Goal: Transaction & Acquisition: Purchase product/service

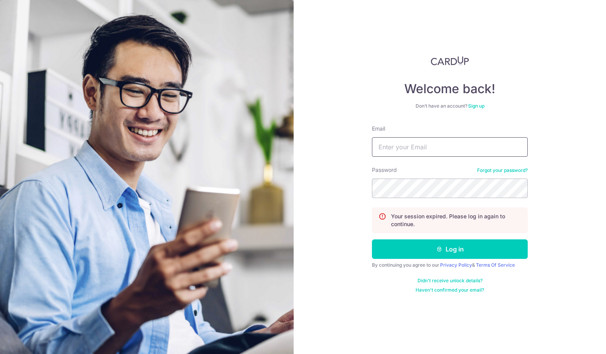
click at [416, 142] on input "Email" at bounding box center [450, 146] width 156 height 19
type input "[EMAIL_ADDRESS][DOMAIN_NAME]"
click at [450, 249] on button "Log in" at bounding box center [450, 248] width 156 height 19
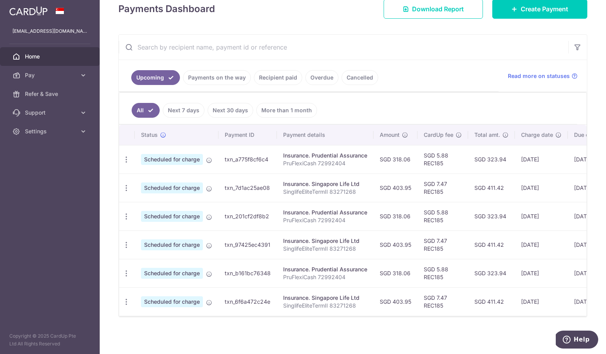
scroll to position [106, 0]
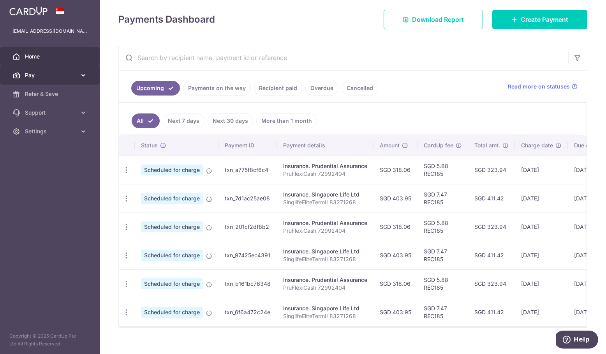
click at [61, 75] on span "Pay" at bounding box center [50, 75] width 51 height 8
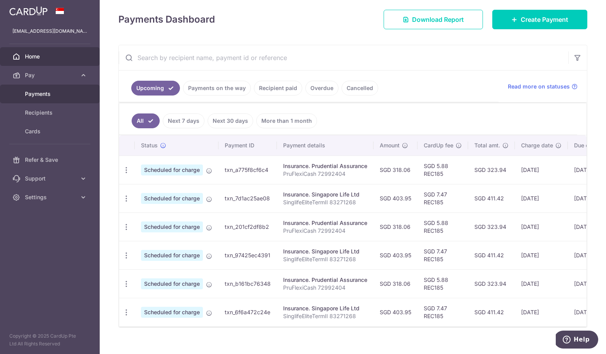
click at [52, 100] on link "Payments" at bounding box center [50, 94] width 100 height 19
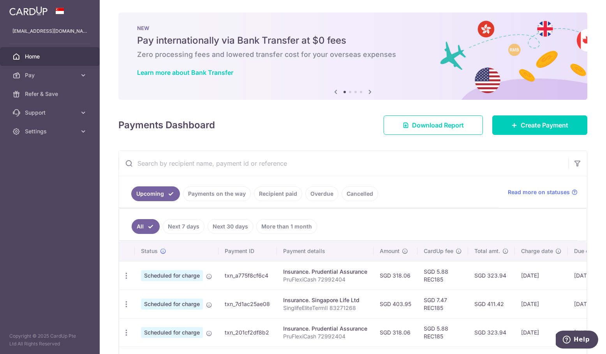
click at [347, 277] on p "PruFlexiCash 72992404" at bounding box center [325, 279] width 84 height 8
click at [64, 77] on span "Pay" at bounding box center [50, 75] width 51 height 8
click at [63, 95] on span "Payments" at bounding box center [50, 94] width 51 height 8
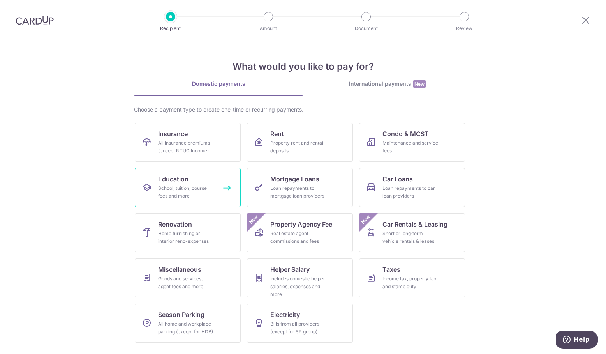
click at [184, 199] on div "School, tuition, course fees and more" at bounding box center [186, 192] width 56 height 16
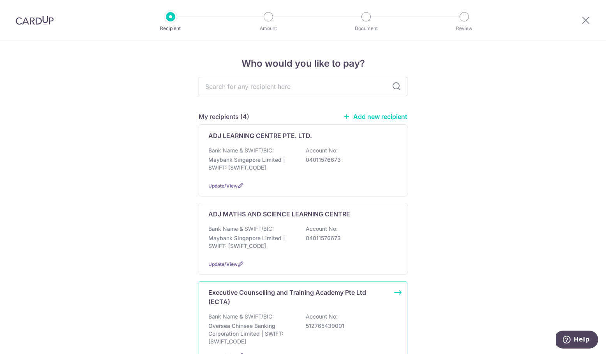
scroll to position [242, 0]
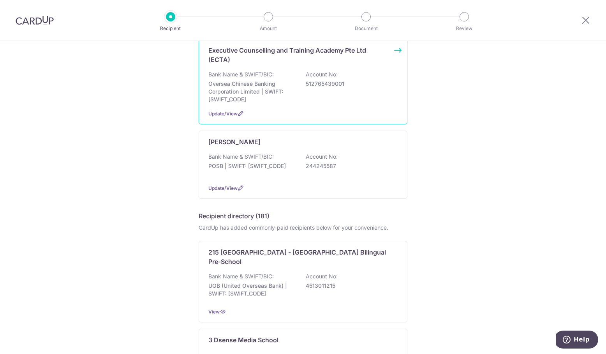
click at [316, 95] on div "Bank Name & SWIFT/BIC: Oversea Chinese Banking Corporation Limited | SWIFT: OCB…" at bounding box center [302, 86] width 189 height 33
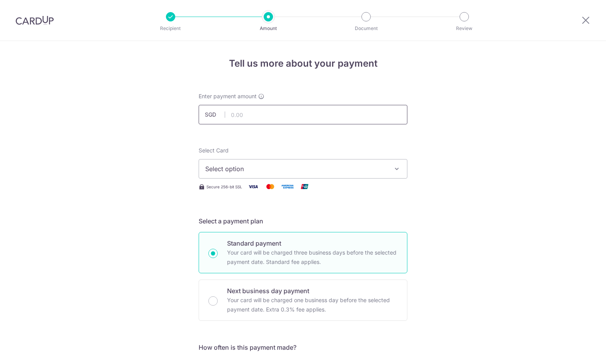
click at [319, 115] on input "text" at bounding box center [303, 114] width 209 height 19
type input "2,739.00"
click at [337, 173] on span "Select option" at bounding box center [296, 168] width 182 height 9
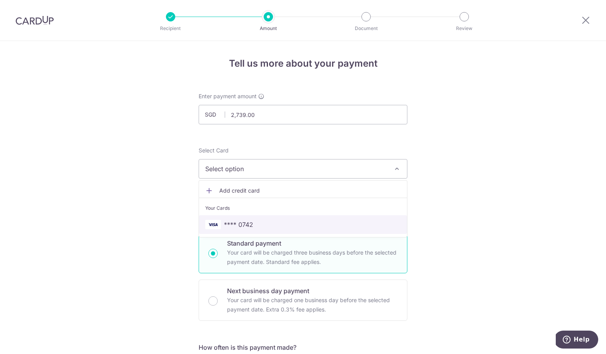
click at [315, 228] on span "**** 0742" at bounding box center [303, 224] width 196 height 9
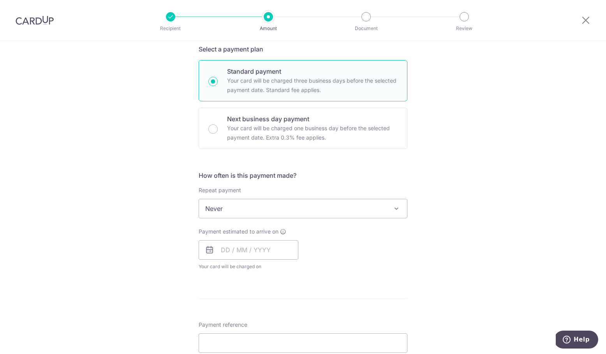
scroll to position [241, 0]
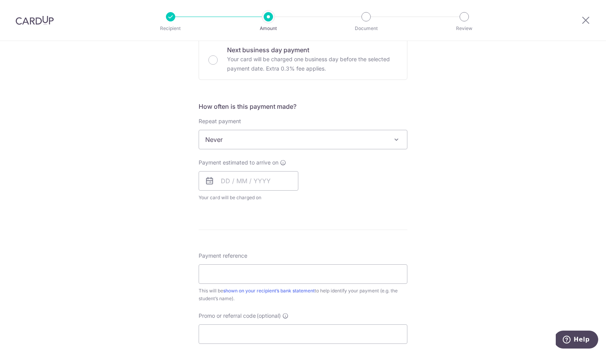
click at [271, 143] on span "Never" at bounding box center [303, 139] width 208 height 19
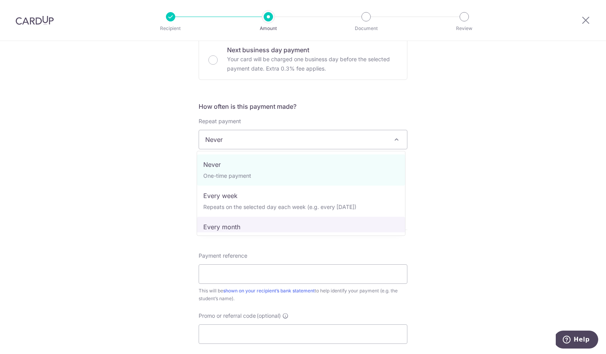
scroll to position [78, 0]
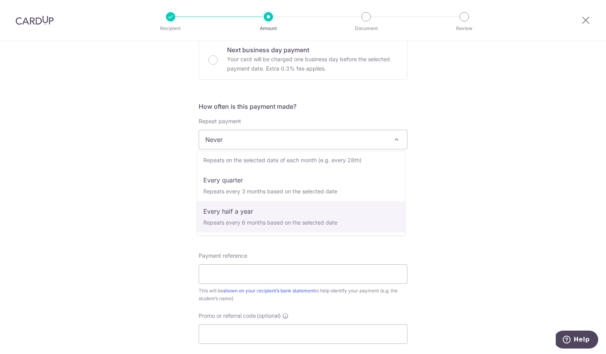
select select "4"
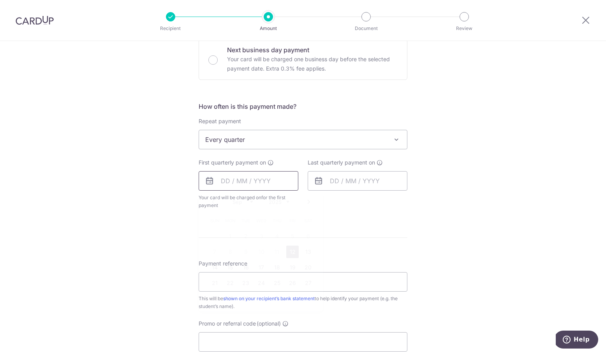
click at [247, 184] on input "text" at bounding box center [249, 180] width 100 height 19
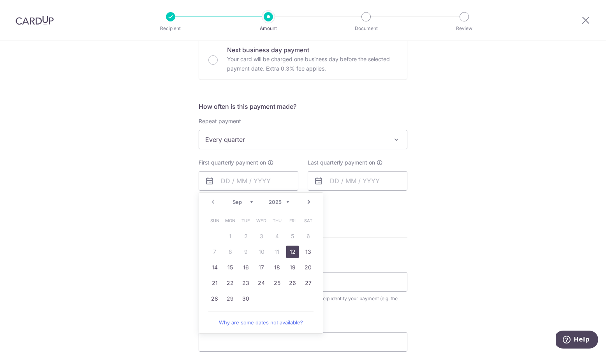
click at [304, 202] on link "Next" at bounding box center [308, 201] width 9 height 9
click at [259, 250] on link "8" at bounding box center [261, 251] width 12 height 12
type input "08/10/2025"
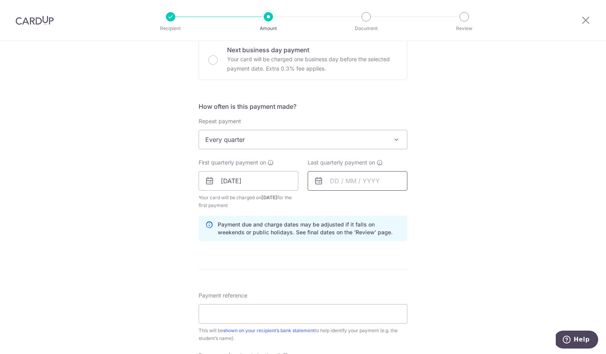
click at [347, 185] on input "text" at bounding box center [358, 180] width 100 height 19
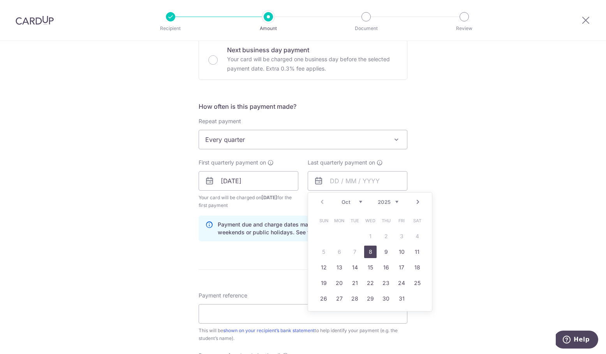
click at [415, 202] on link "Next" at bounding box center [417, 201] width 9 height 9
click at [386, 253] on link "8" at bounding box center [386, 251] width 12 height 12
type input "08/01/2026"
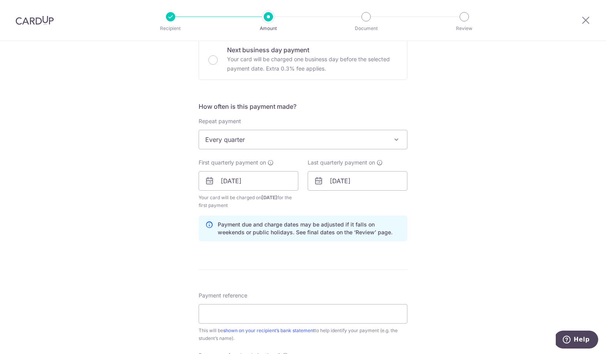
click at [449, 229] on div "Tell us more about your payment Enter payment amount SGD 2,739.00 2739.00 Selec…" at bounding box center [303, 172] width 606 height 744
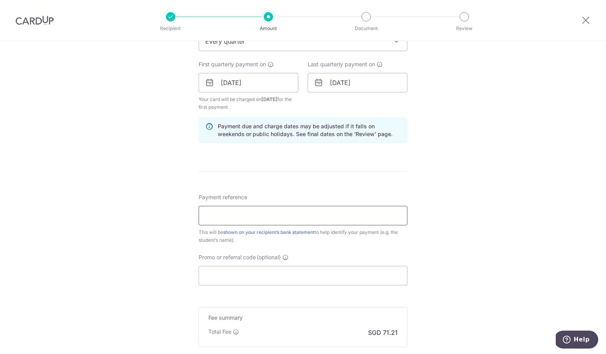
click at [337, 217] on input "Payment reference" at bounding box center [303, 215] width 209 height 19
type input "TAN YUE NI"
click at [329, 245] on div "Payment reference TAN YUE NI 10/35 This will be shown on your recipient’s bank …" at bounding box center [303, 239] width 209 height 92
click at [450, 259] on div "Tell us more about your payment Enter payment amount SGD 2,739.00 2739.00 Selec…" at bounding box center [303, 74] width 606 height 744
click at [340, 278] on input "Promo or referral code (optional)" at bounding box center [303, 275] width 209 height 19
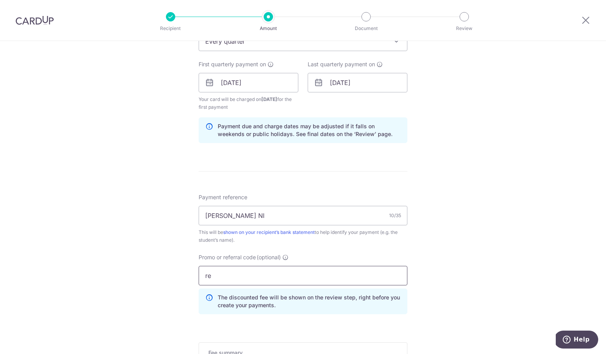
type input "r"
type input "REC185"
click at [468, 241] on div "Tell us more about your payment Enter payment amount SGD 2,739.00 2739.00 Selec…" at bounding box center [303, 91] width 606 height 779
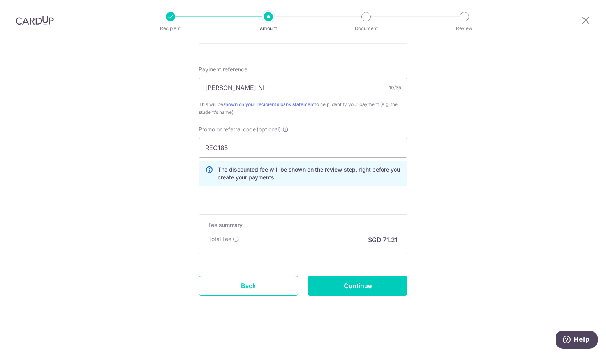
click at [344, 277] on input "Continue" at bounding box center [358, 285] width 100 height 19
type input "Create Schedule"
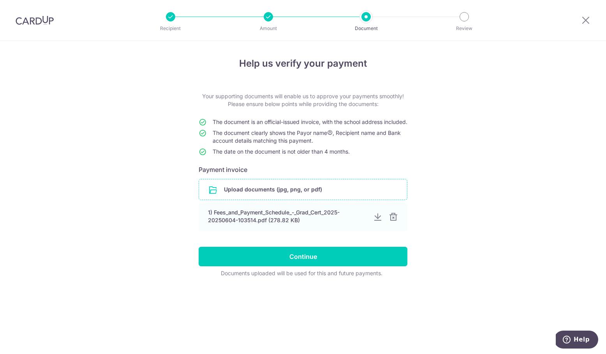
click at [249, 196] on input "file" at bounding box center [303, 189] width 208 height 20
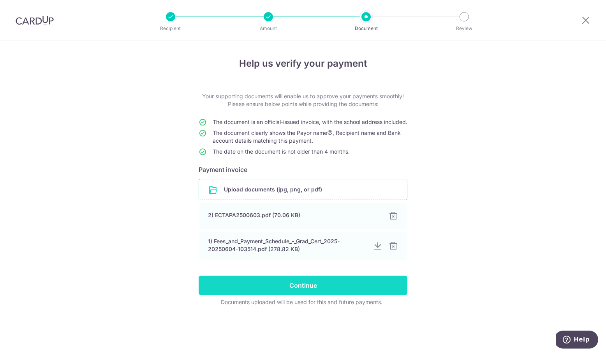
click at [324, 294] on input "Continue" at bounding box center [303, 284] width 209 height 19
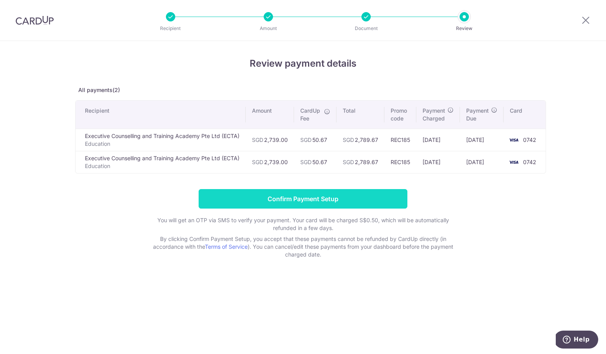
click at [370, 197] on input "Confirm Payment Setup" at bounding box center [303, 198] width 209 height 19
